Goal: Task Accomplishment & Management: Use online tool/utility

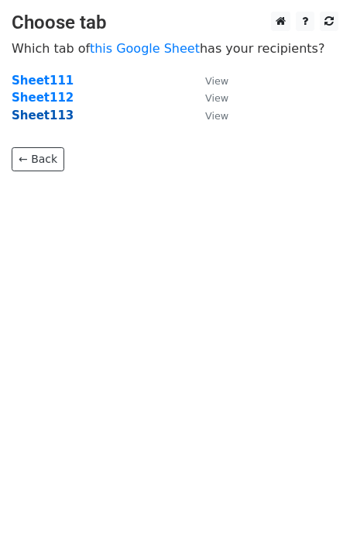
click at [25, 115] on strong "Sheet113" at bounding box center [43, 115] width 62 height 14
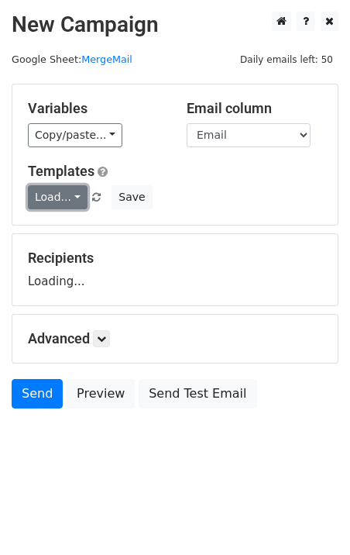
click at [57, 192] on link "Load..." at bounding box center [58, 197] width 60 height 24
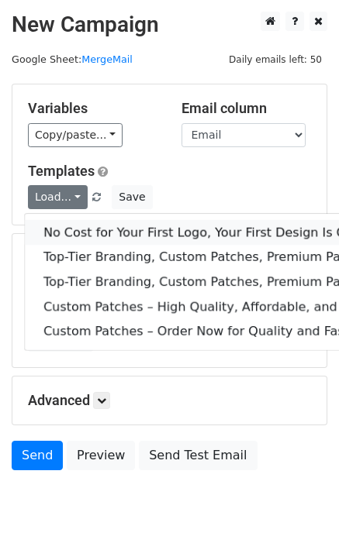
click at [95, 239] on link "No Cost for Your First Logo, Your First Design Is On Us!" at bounding box center [251, 232] width 452 height 25
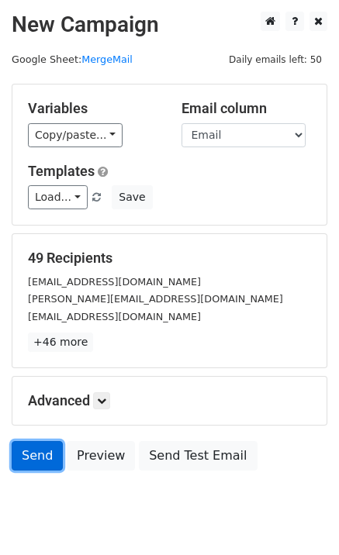
click at [46, 459] on link "Send" at bounding box center [37, 455] width 51 height 29
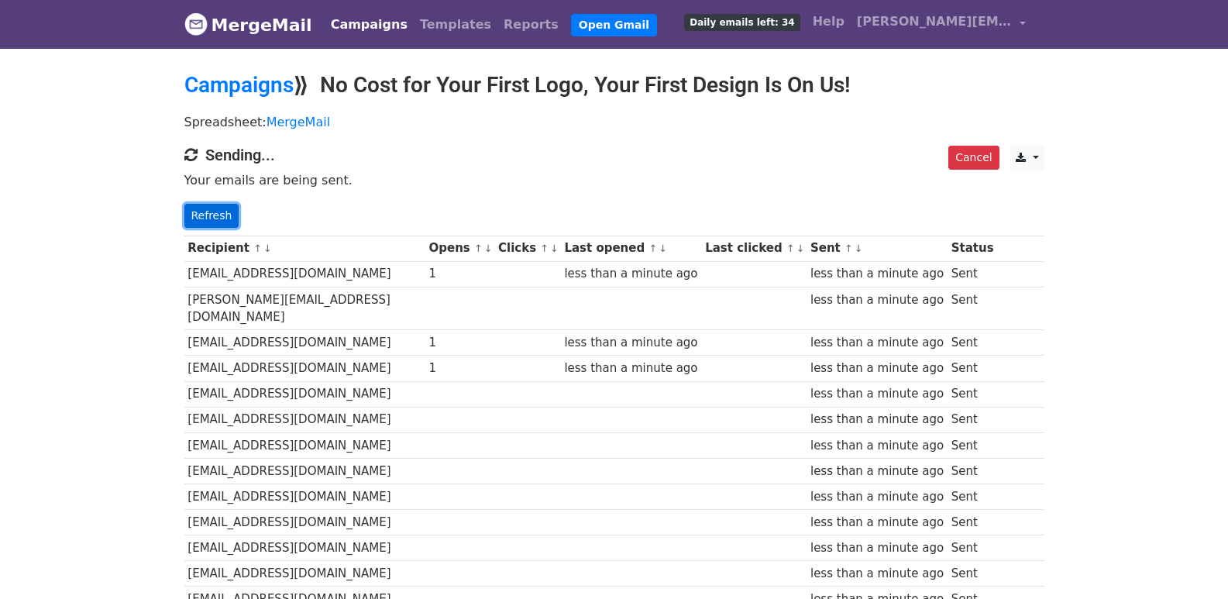
click at [215, 215] on link "Refresh" at bounding box center [211, 216] width 55 height 24
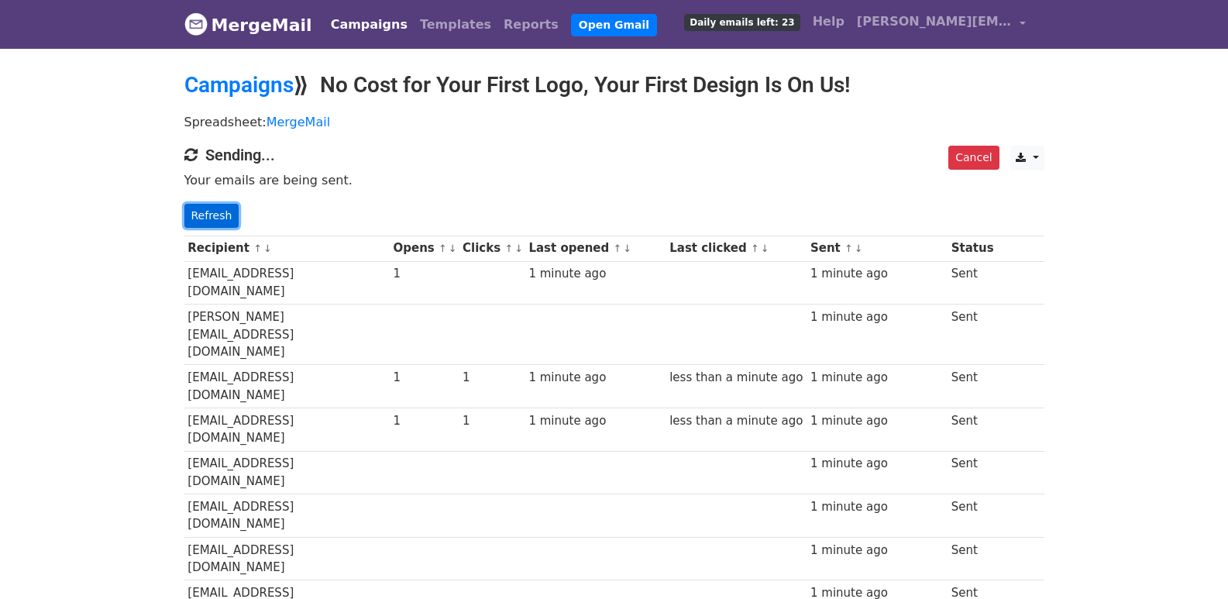
click at [222, 211] on link "Refresh" at bounding box center [211, 216] width 55 height 24
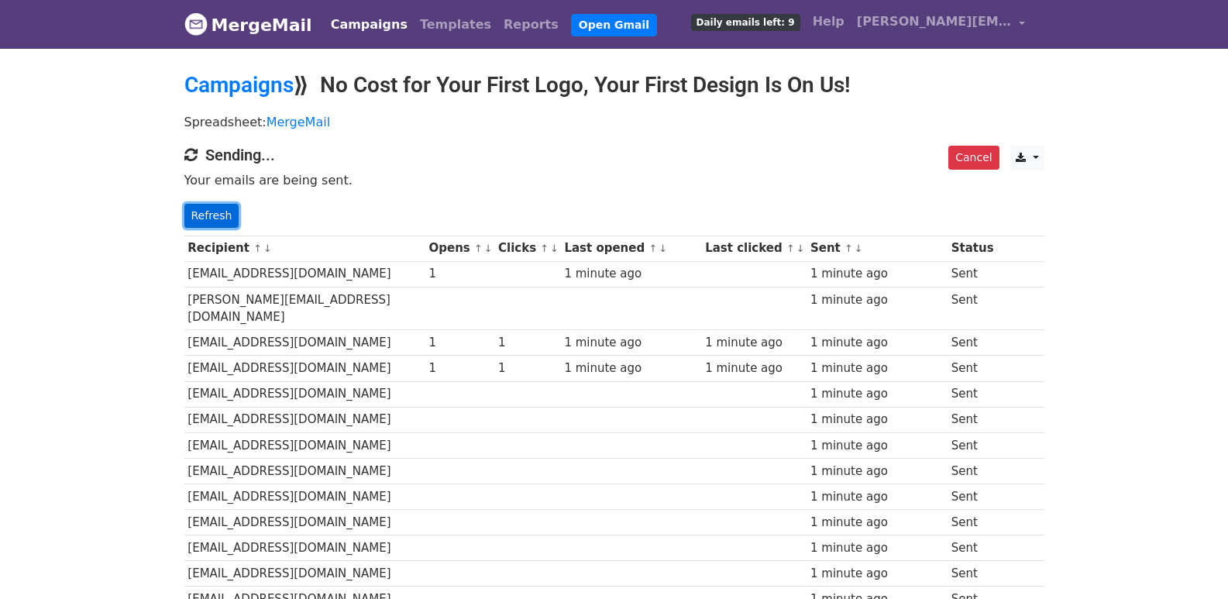
click at [206, 222] on link "Refresh" at bounding box center [211, 216] width 55 height 24
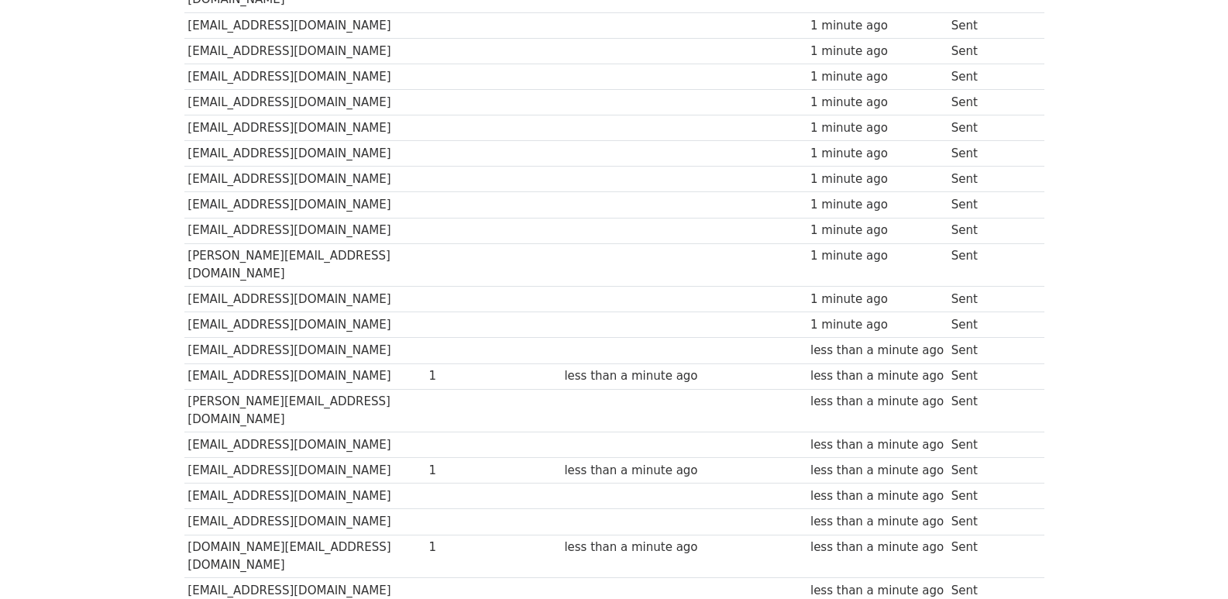
scroll to position [1058, 0]
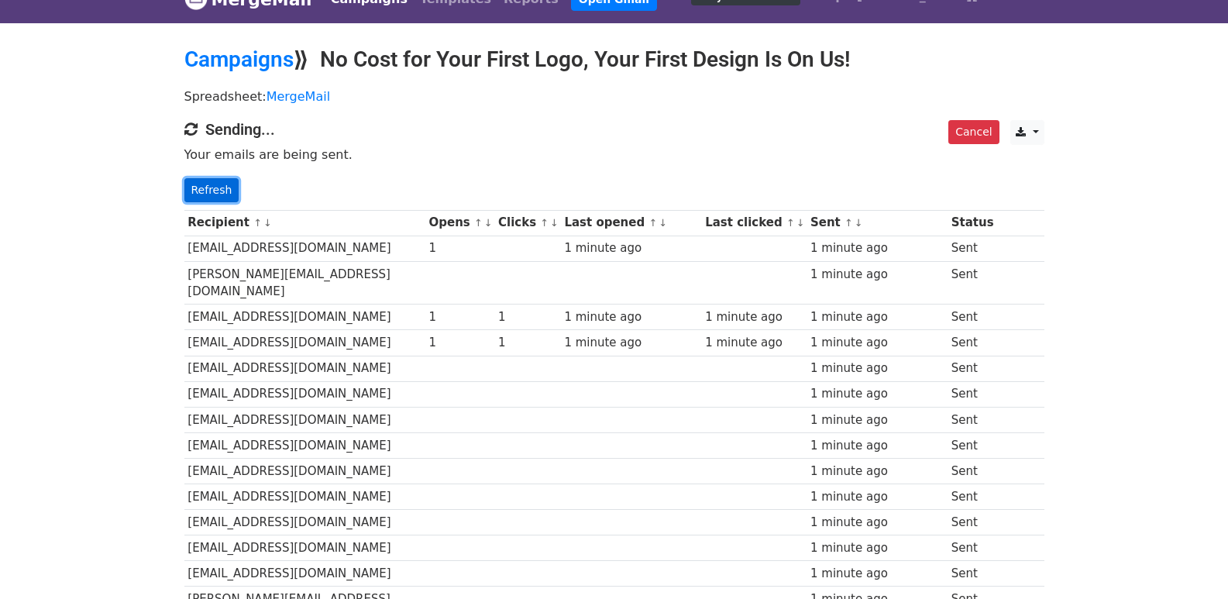
click at [222, 192] on link "Refresh" at bounding box center [211, 190] width 55 height 24
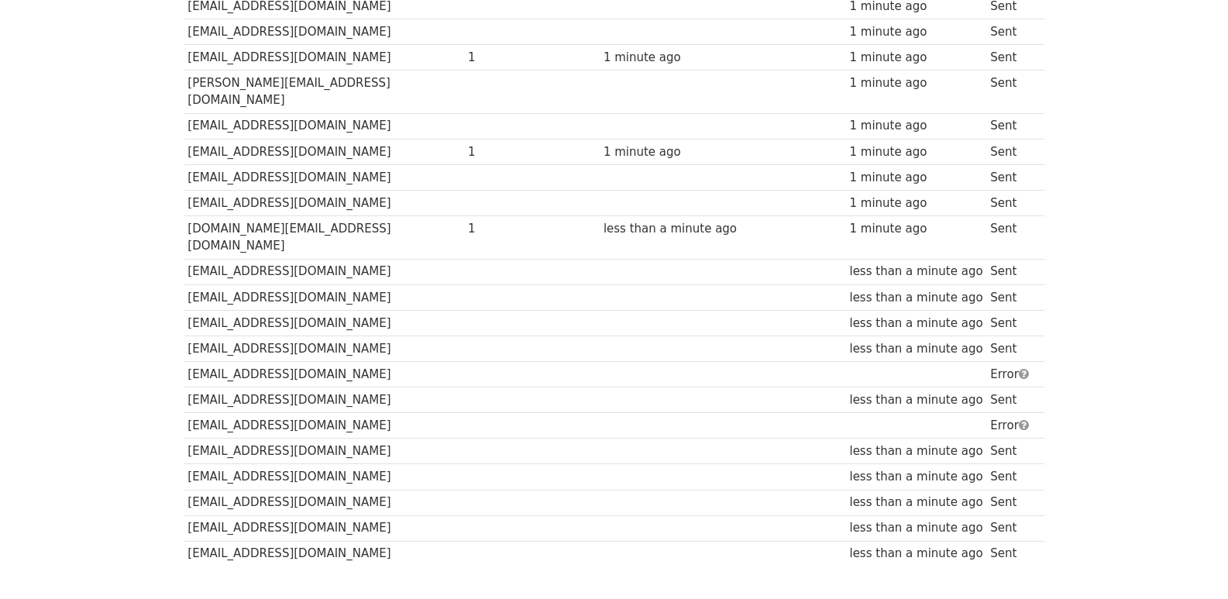
click at [756, 362] on td at bounding box center [793, 375] width 105 height 26
drag, startPoint x: 756, startPoint y: 262, endPoint x: 730, endPoint y: 266, distance: 26.0
click at [741, 362] on td at bounding box center [793, 375] width 105 height 26
drag, startPoint x: 656, startPoint y: 266, endPoint x: 346, endPoint y: 273, distance: 309.9
click at [349, 362] on tr "[EMAIL_ADDRESS][DOMAIN_NAME] Error" at bounding box center [614, 375] width 860 height 26
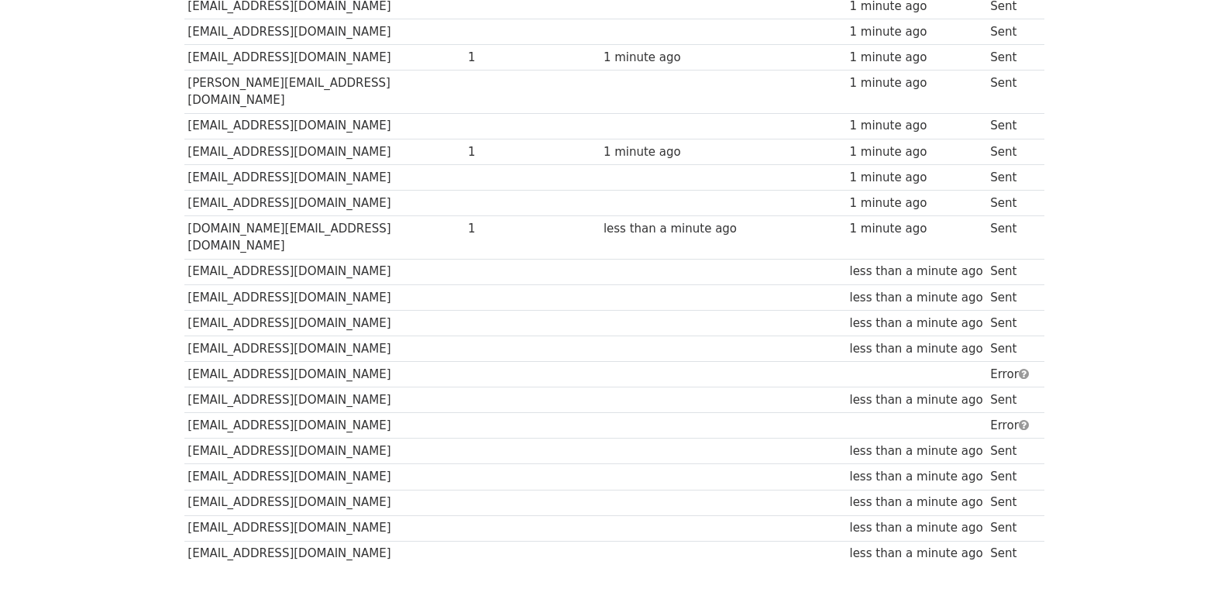
click at [202, 362] on td "[EMAIL_ADDRESS][DOMAIN_NAME]" at bounding box center [324, 375] width 280 height 26
drag, startPoint x: 202, startPoint y: 273, endPoint x: 315, endPoint y: 267, distance: 112.5
click at [315, 362] on td "[EMAIL_ADDRESS][DOMAIN_NAME]" at bounding box center [324, 375] width 280 height 26
copy td "[EMAIL_ADDRESS][DOMAIN_NAME]"
click at [272, 438] on td "[EMAIL_ADDRESS][DOMAIN_NAME]" at bounding box center [324, 451] width 280 height 26
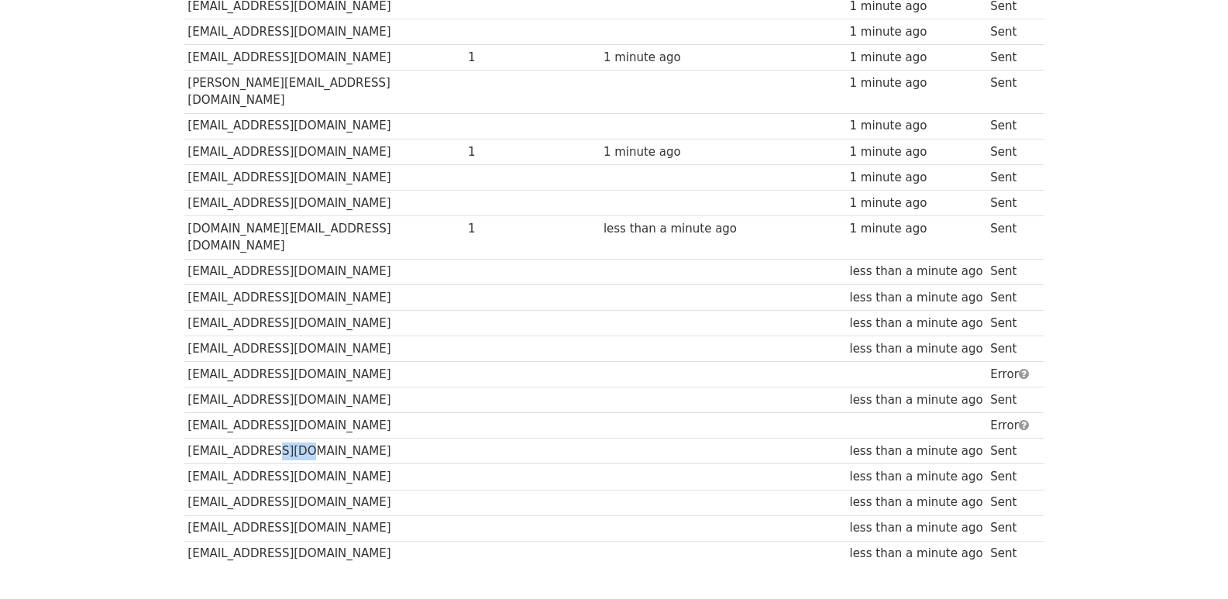
click at [272, 438] on td "[EMAIL_ADDRESS][DOMAIN_NAME]" at bounding box center [324, 451] width 280 height 26
copy tr "[EMAIL_ADDRESS][DOMAIN_NAME]"
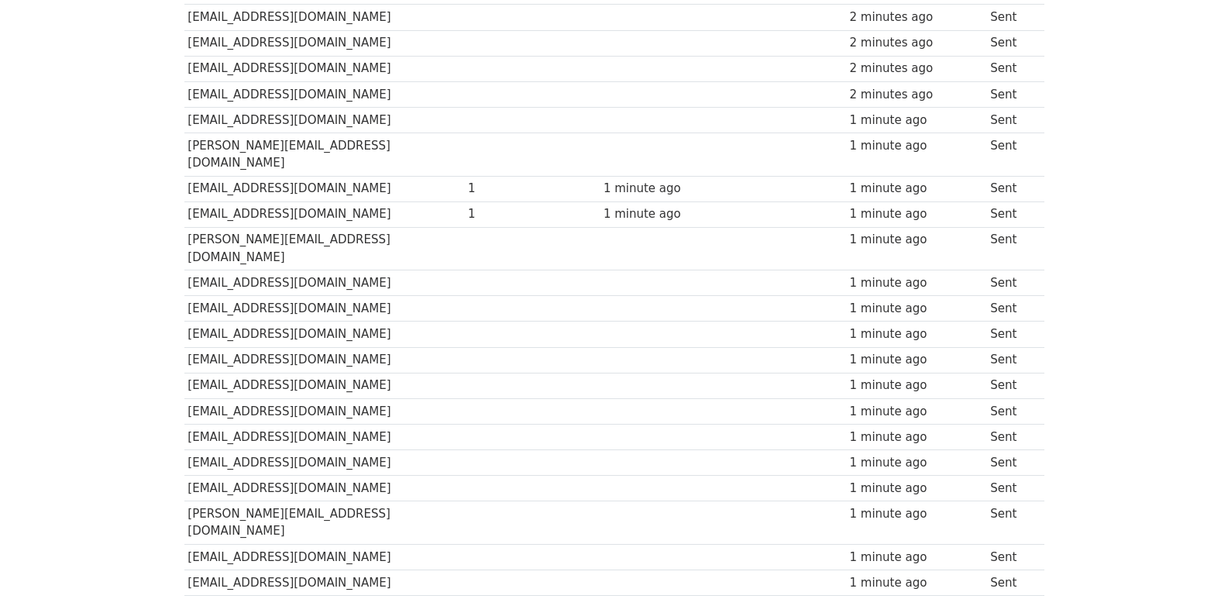
scroll to position [1033, 0]
